Goal: Find specific page/section: Find specific page/section

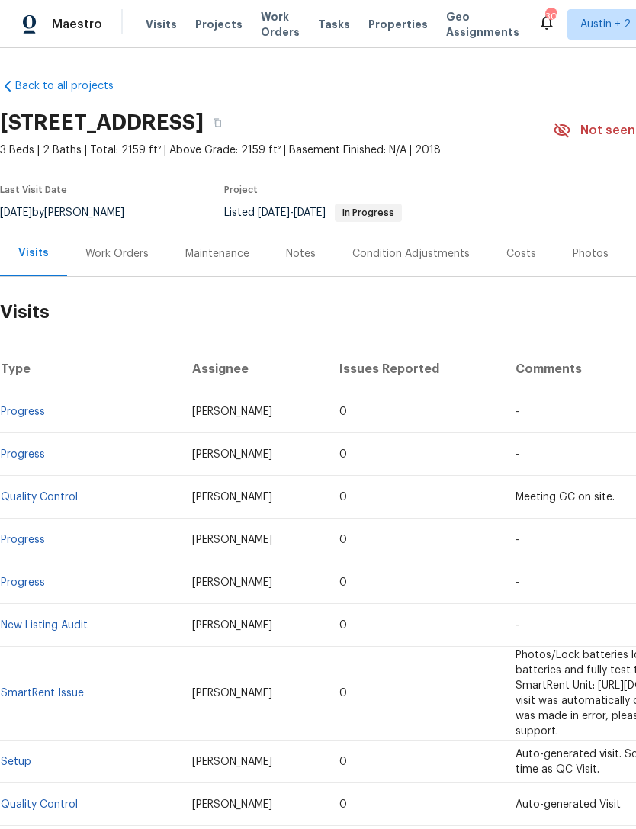
click at [394, 21] on span "Properties" at bounding box center [398, 24] width 60 height 15
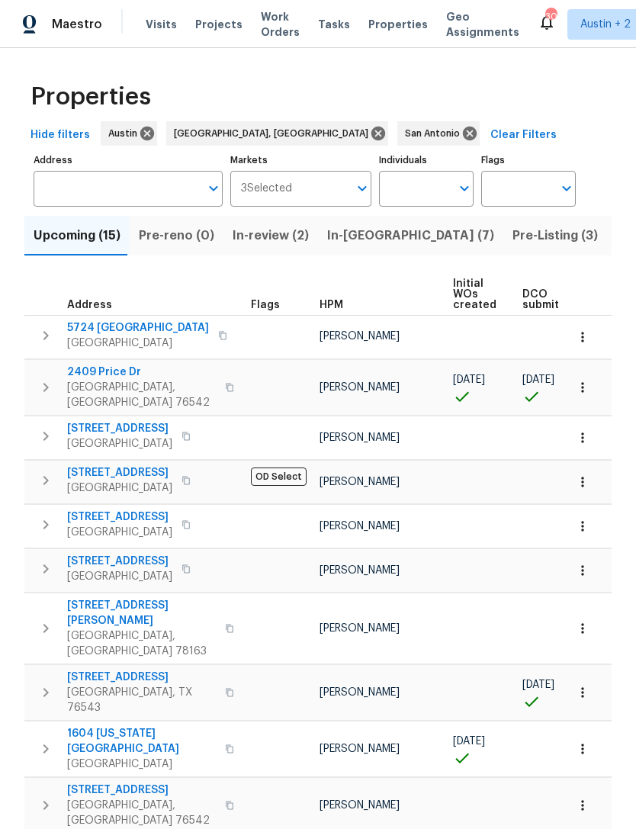
click at [69, 189] on input "Address" at bounding box center [117, 189] width 166 height 36
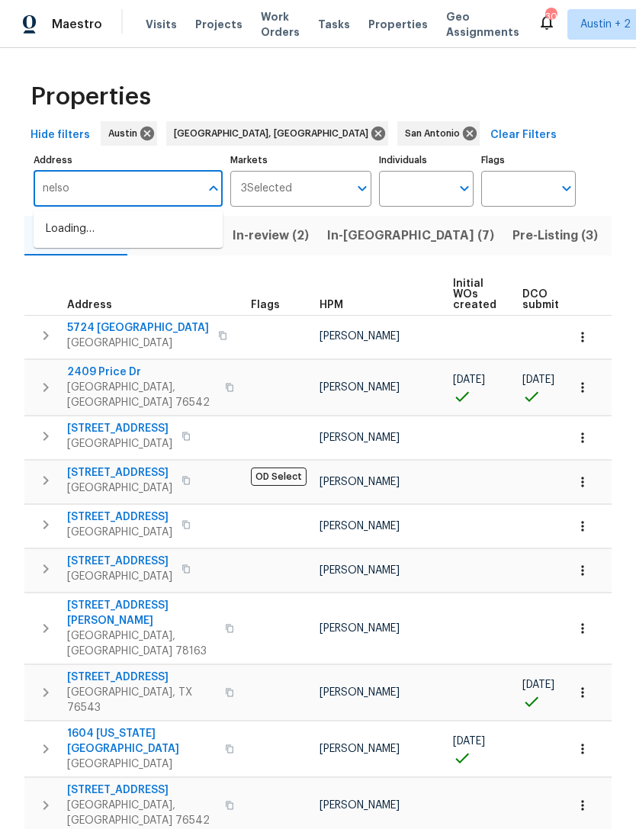
type input "nelson"
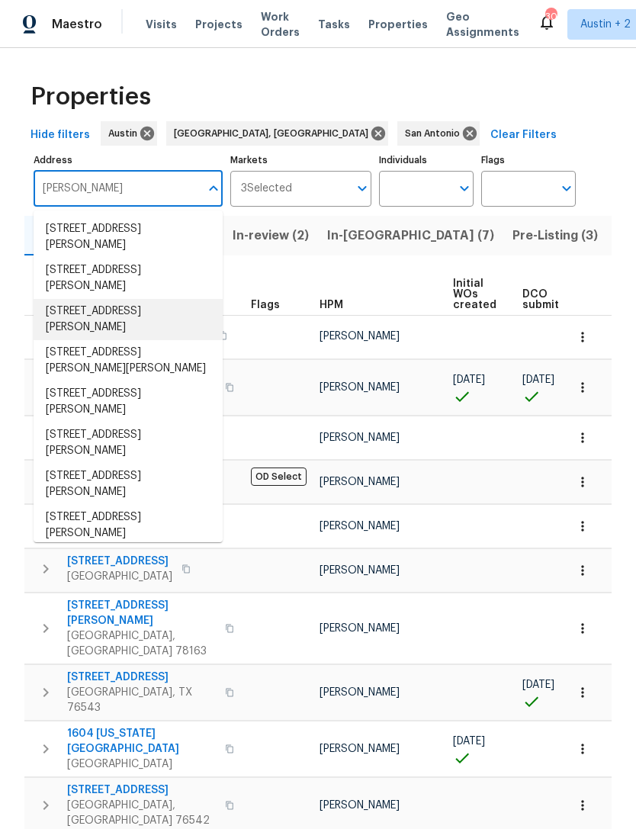
click at [68, 316] on li "1725 Nelson Ranch Loop Cedar Park TX 78613" at bounding box center [128, 319] width 189 height 41
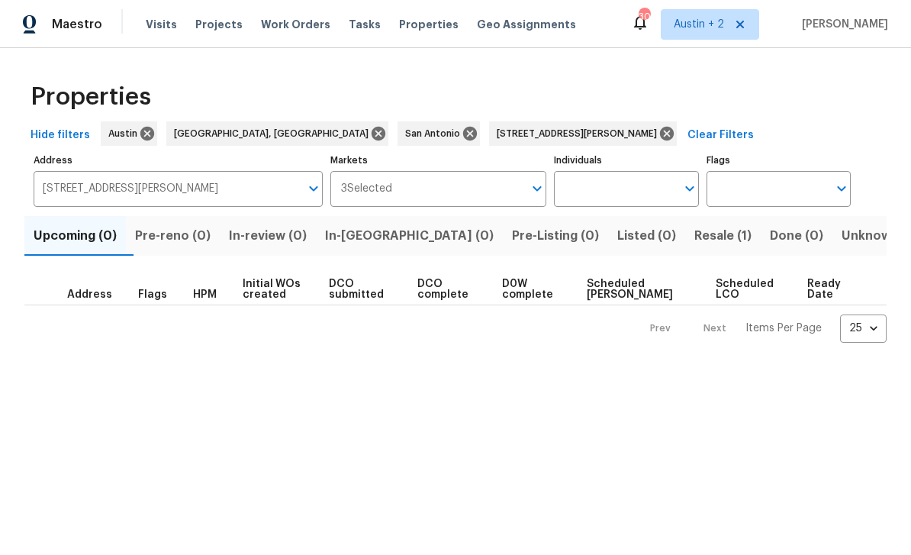
click at [635, 243] on span "Resale (1)" at bounding box center [722, 235] width 57 height 21
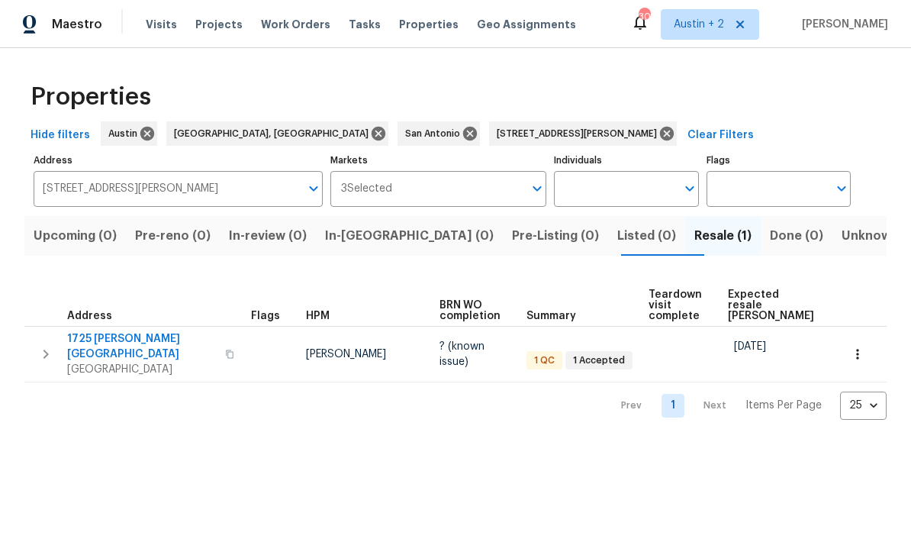
click at [103, 341] on span "1725 Nelson Ranch Loop" at bounding box center [141, 346] width 149 height 31
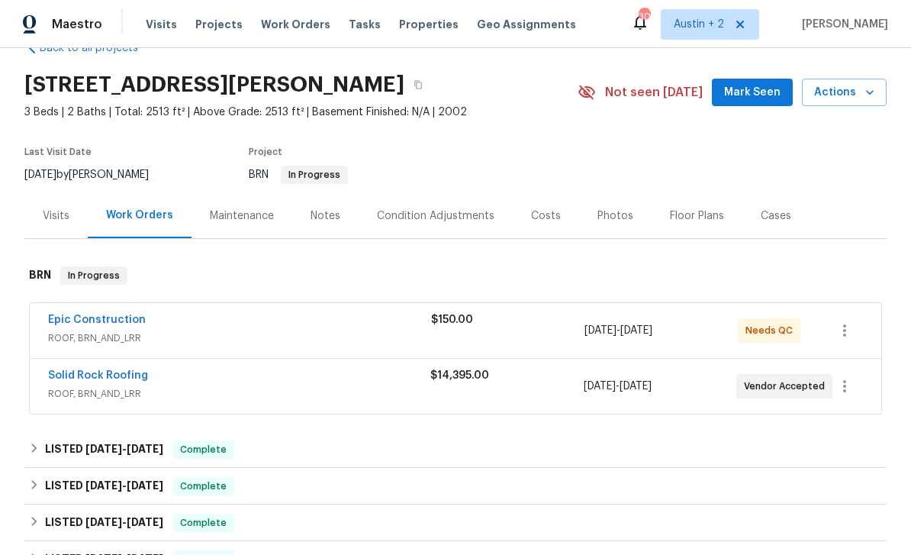
scroll to position [47, 0]
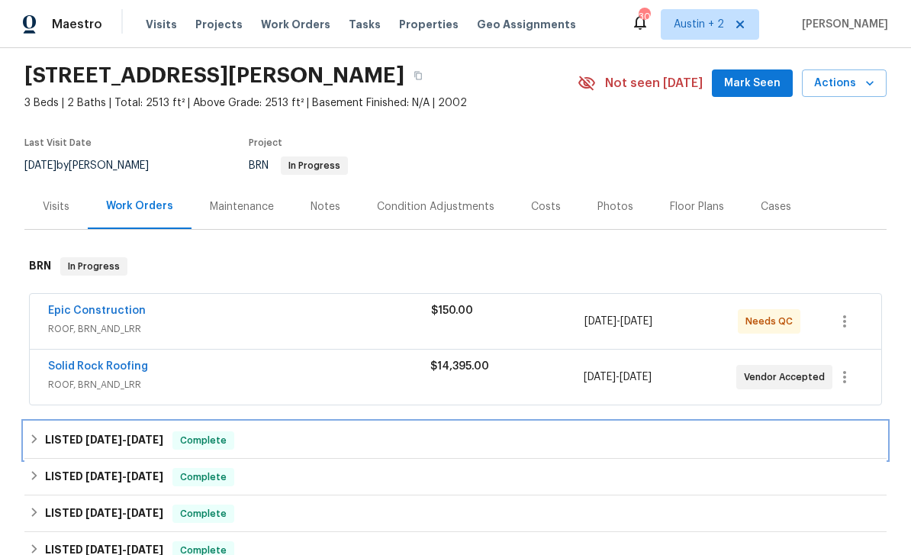
click at [40, 439] on icon at bounding box center [34, 438] width 11 height 11
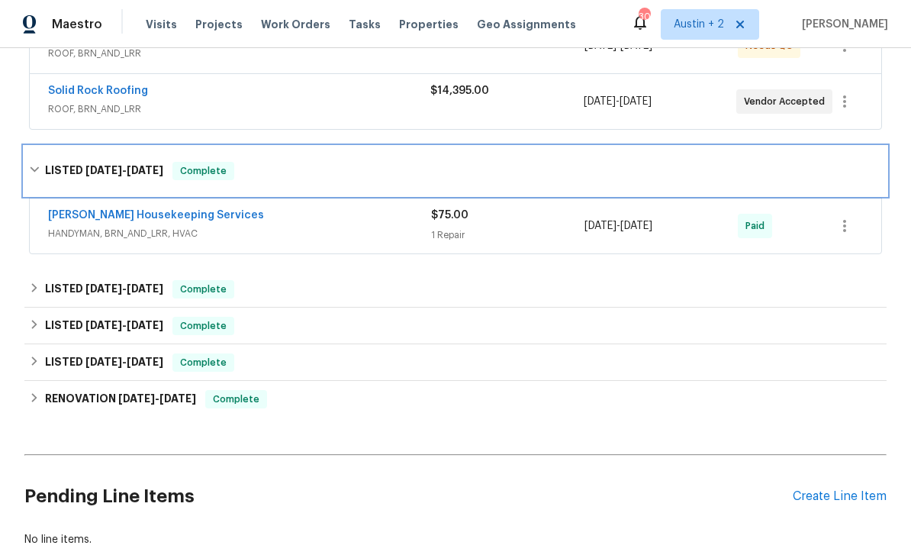
scroll to position [330, 0]
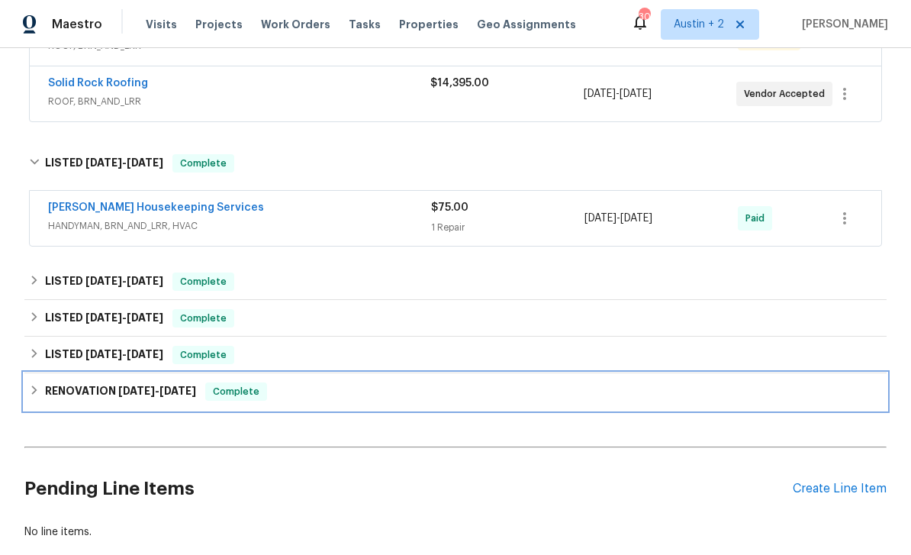
click at [39, 388] on icon at bounding box center [34, 389] width 11 height 11
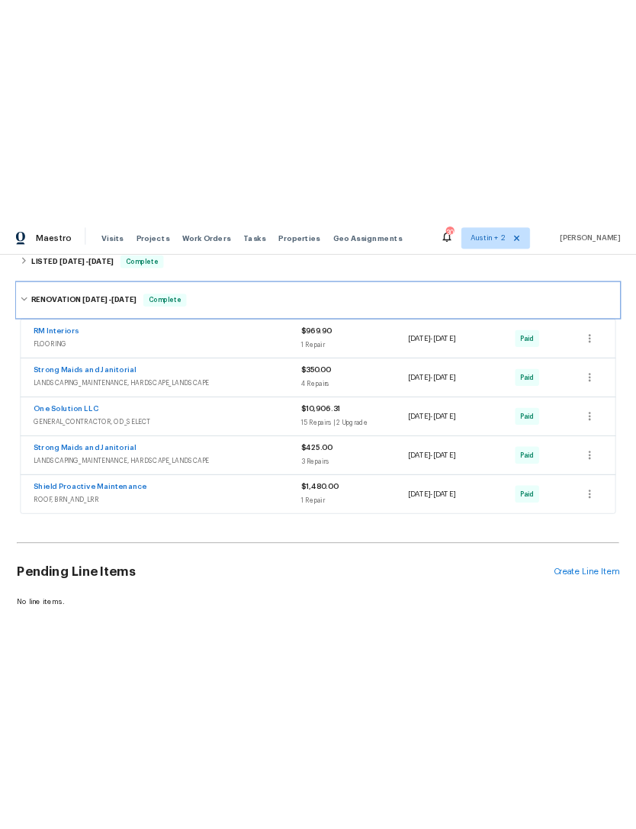
scroll to position [628, 0]
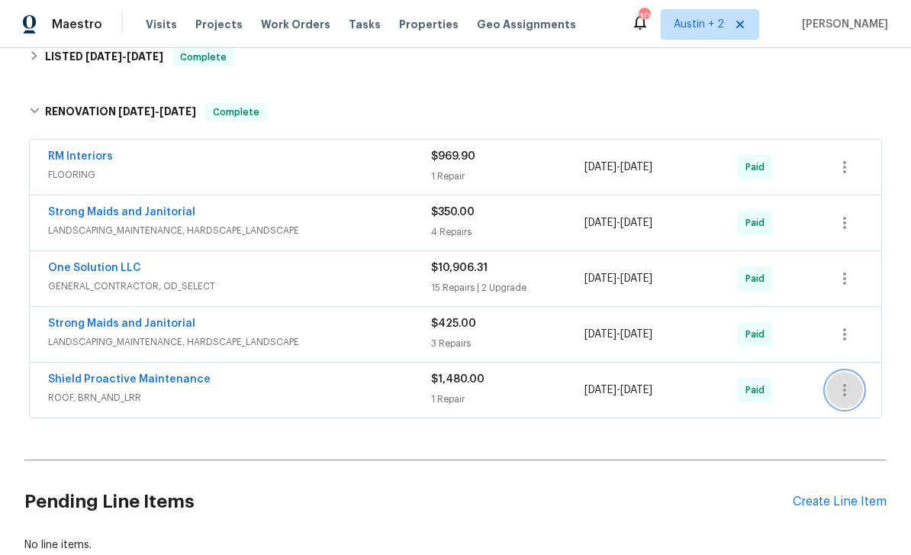
click at [850, 393] on icon "button" at bounding box center [844, 390] width 18 height 18
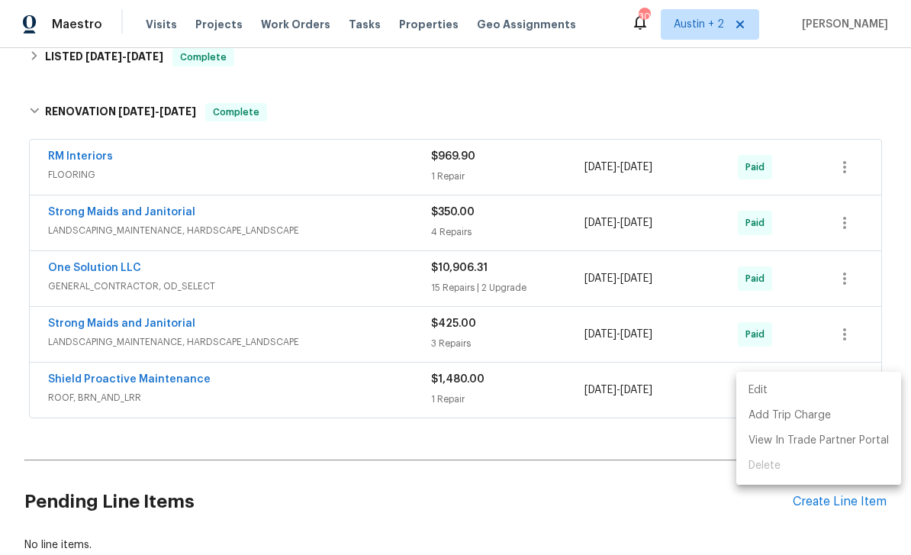
click at [63, 386] on div at bounding box center [455, 277] width 911 height 555
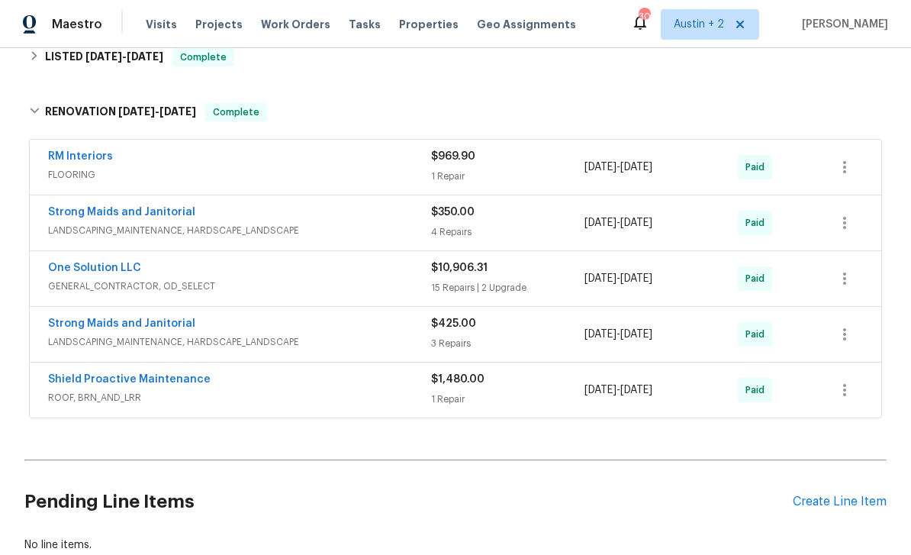
click at [67, 381] on link "Shield Proactive Maintenance" at bounding box center [129, 379] width 162 height 11
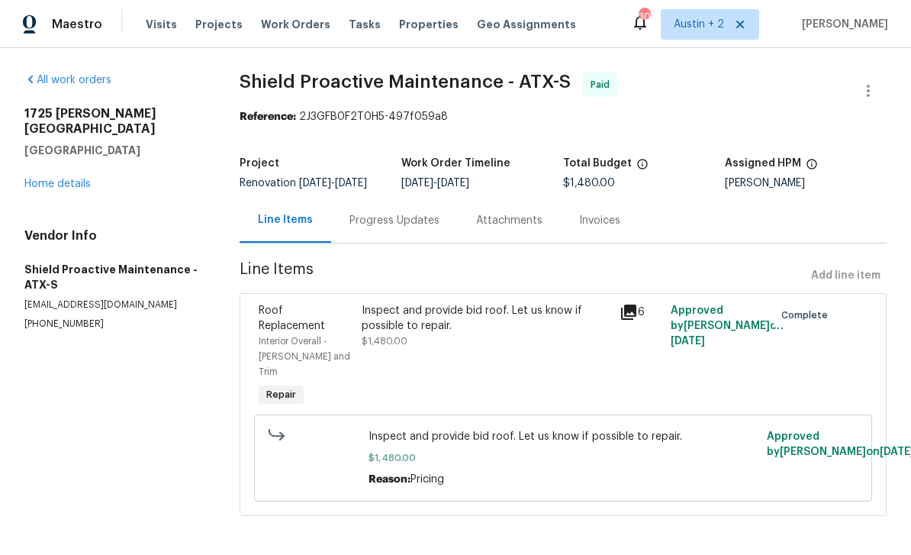
click at [635, 321] on icon at bounding box center [628, 312] width 18 height 18
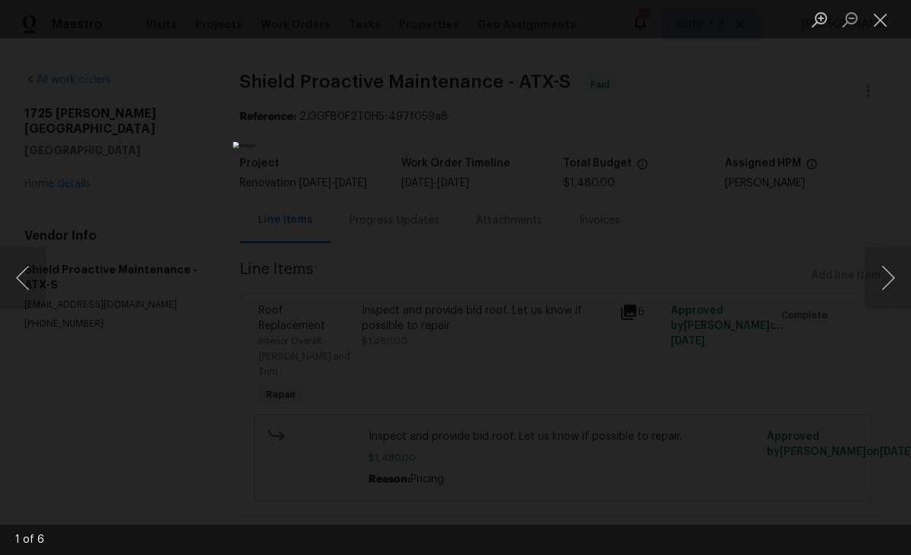
click at [884, 286] on button "Next image" at bounding box center [888, 277] width 46 height 61
click at [877, 285] on button "Next image" at bounding box center [888, 277] width 46 height 61
click at [877, 280] on button "Next image" at bounding box center [888, 277] width 46 height 61
click at [875, 278] on button "Next image" at bounding box center [888, 277] width 46 height 61
click at [876, 26] on button "Close lightbox" at bounding box center [880, 19] width 31 height 27
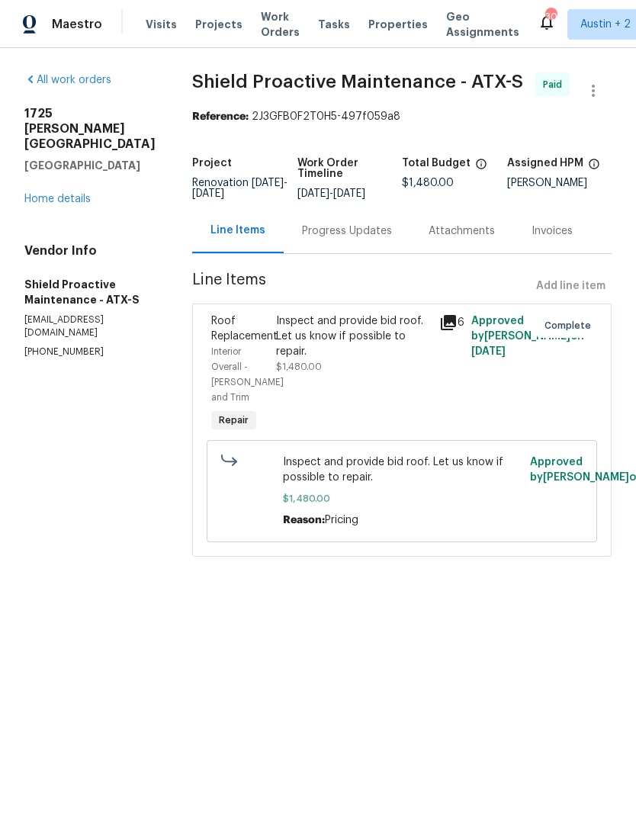
click at [50, 194] on link "Home details" at bounding box center [57, 199] width 66 height 11
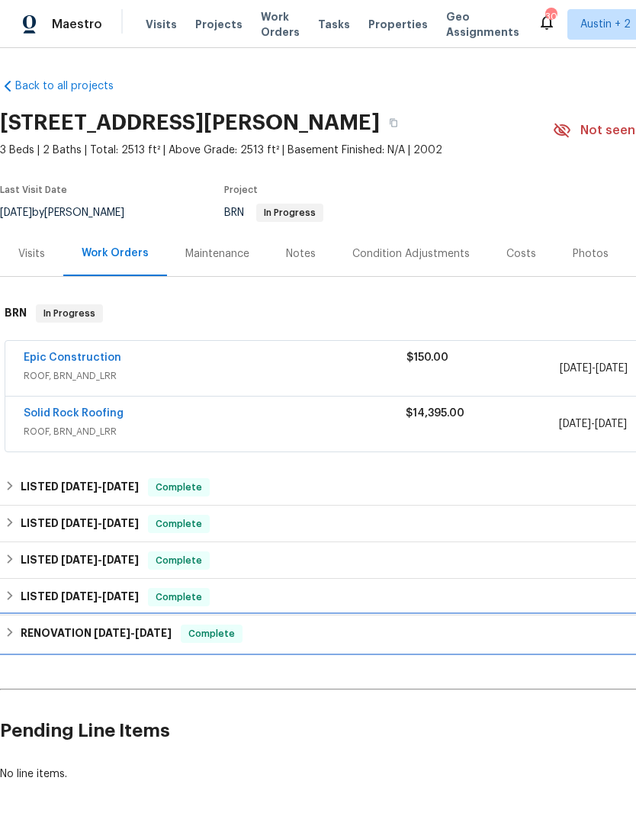
click at [15, 554] on icon at bounding box center [10, 632] width 11 height 11
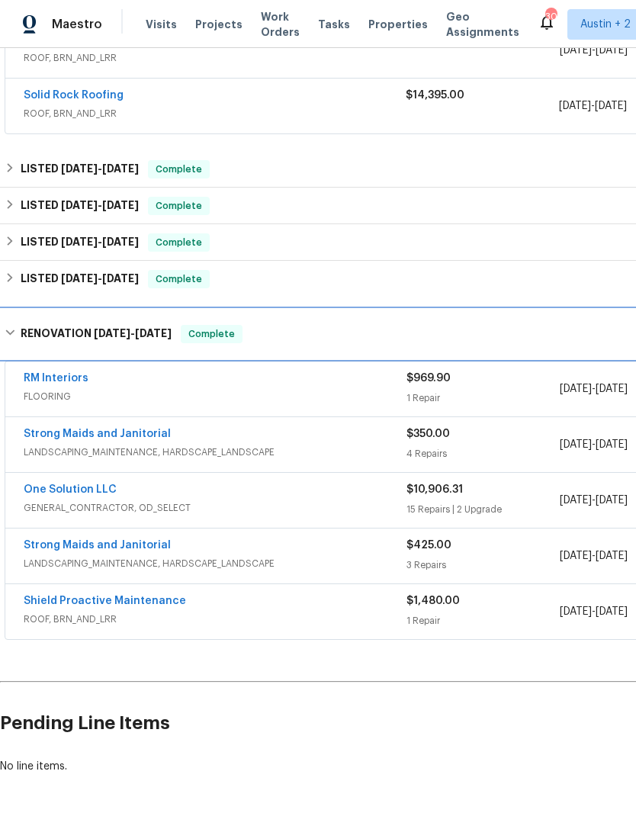
scroll to position [317, 0]
